Goal: Transaction & Acquisition: Purchase product/service

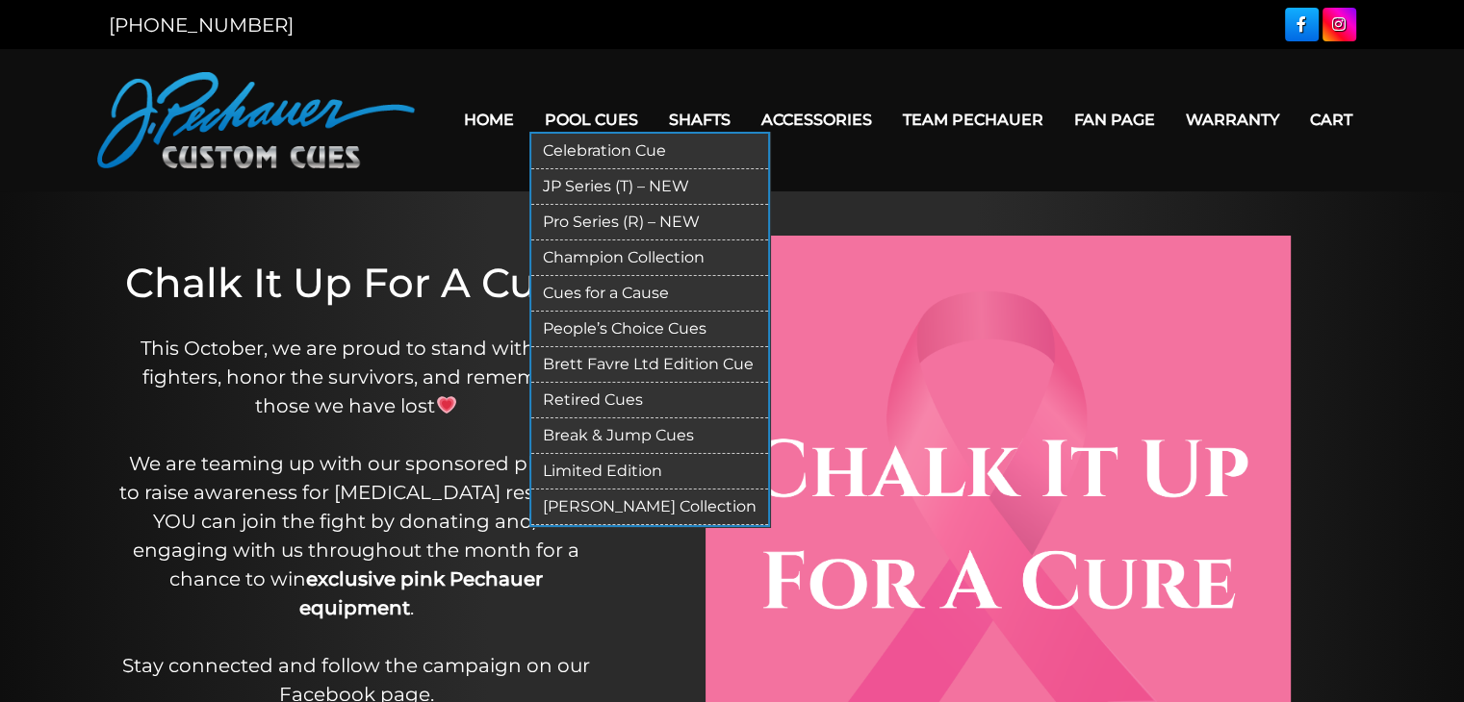
click at [634, 428] on link "Break & Jump Cues" at bounding box center [649, 437] width 237 height 36
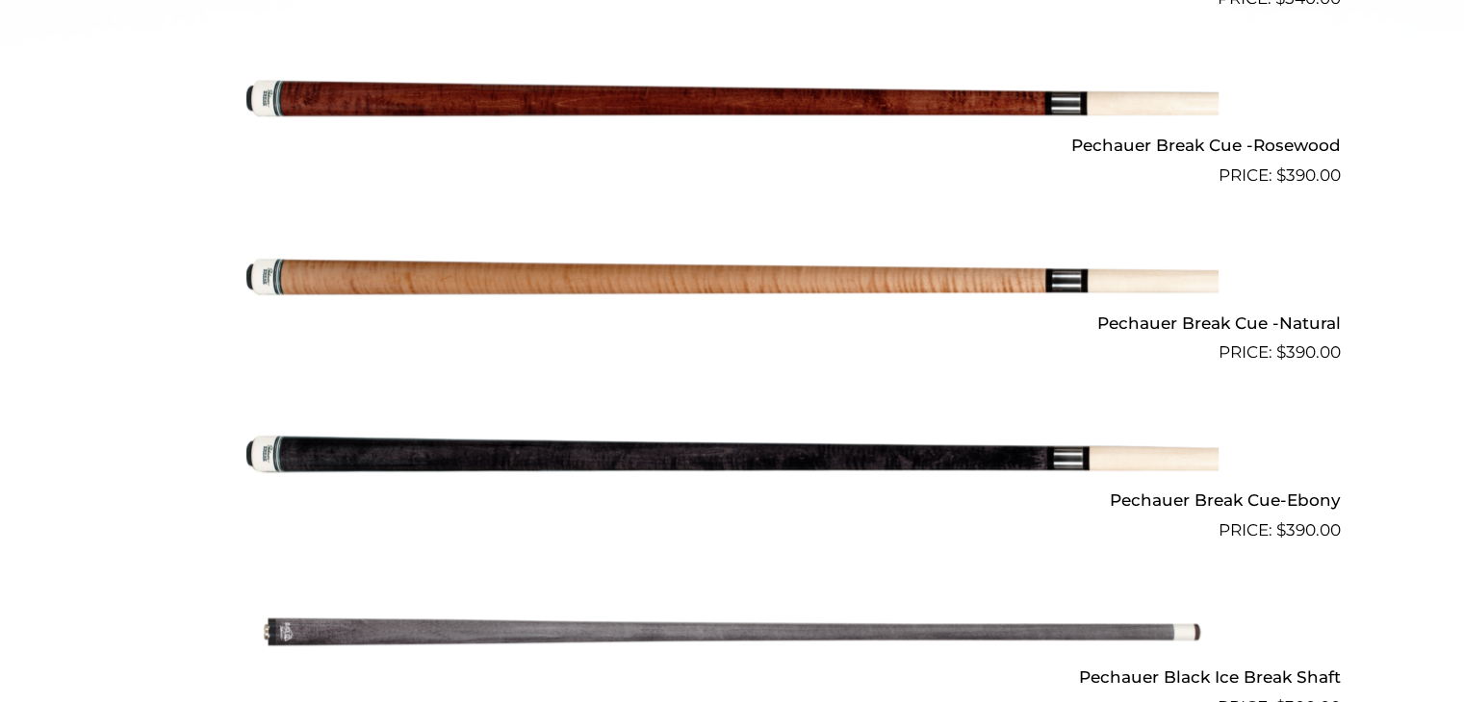
scroll to position [1074, 0]
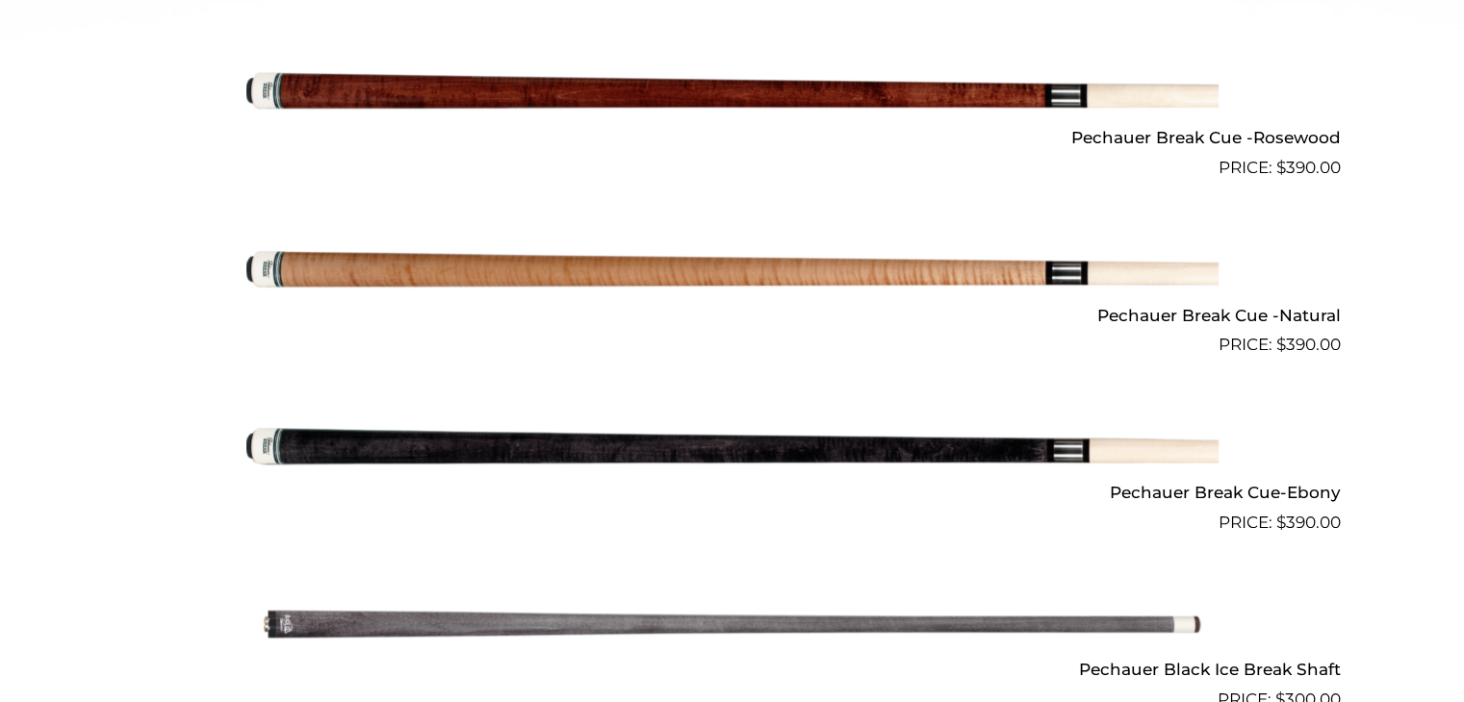
click at [1008, 453] on img at bounding box center [732, 447] width 972 height 162
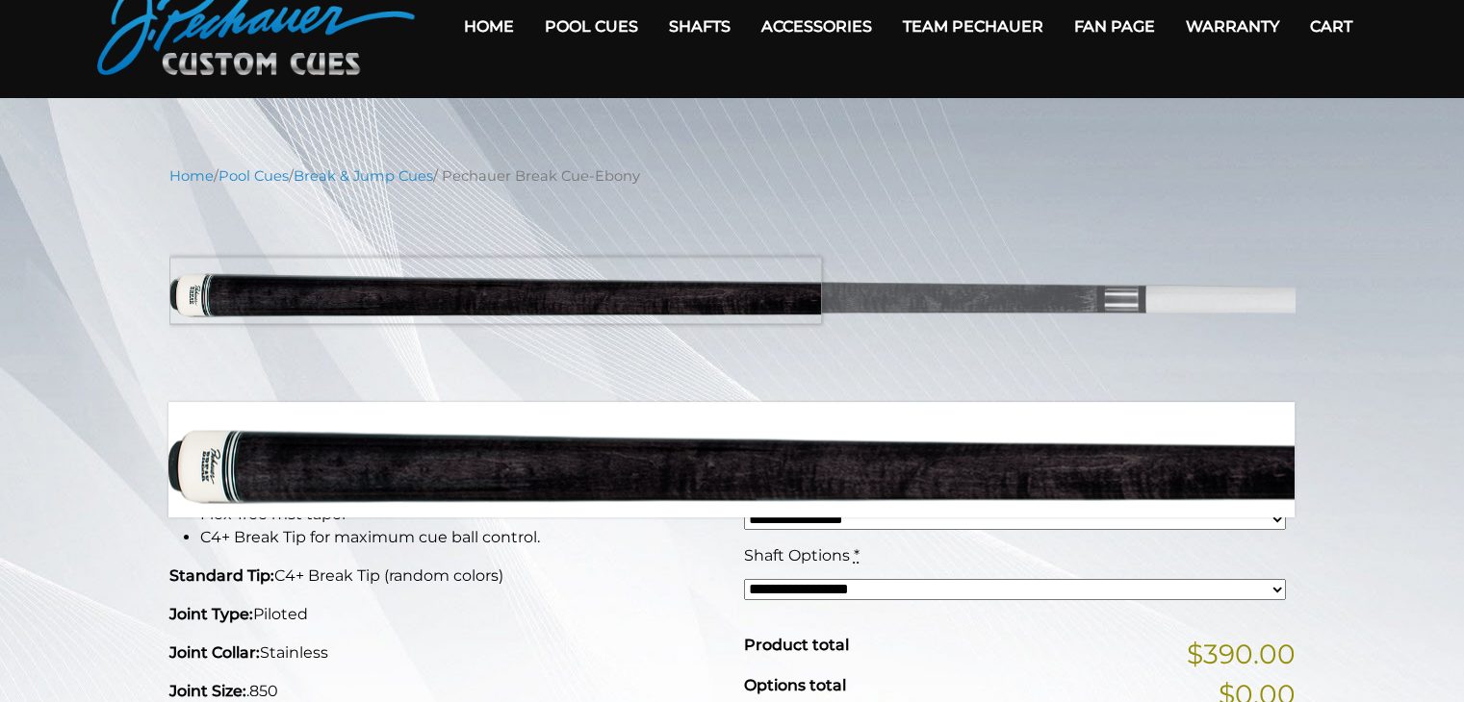
scroll to position [85, 0]
